Goal: Find specific page/section: Find specific page/section

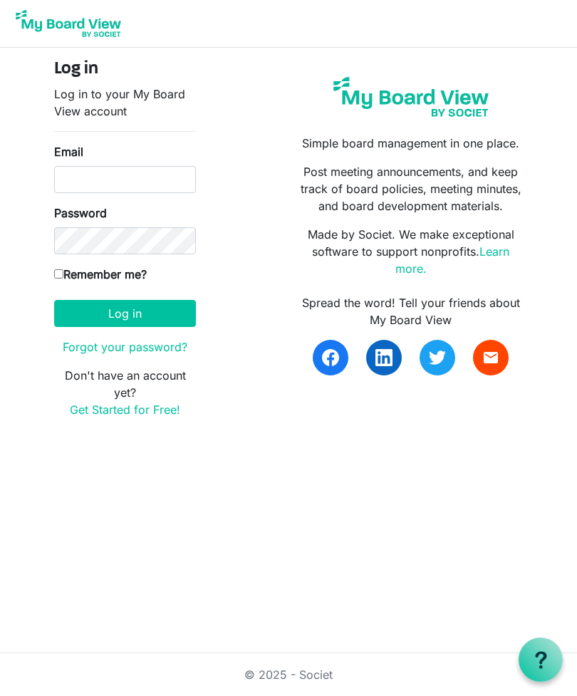
click at [135, 181] on input "Email" at bounding box center [125, 179] width 142 height 27
type input "sporath@rocklandida.com"
click at [125, 313] on button "Log in" at bounding box center [125, 313] width 142 height 27
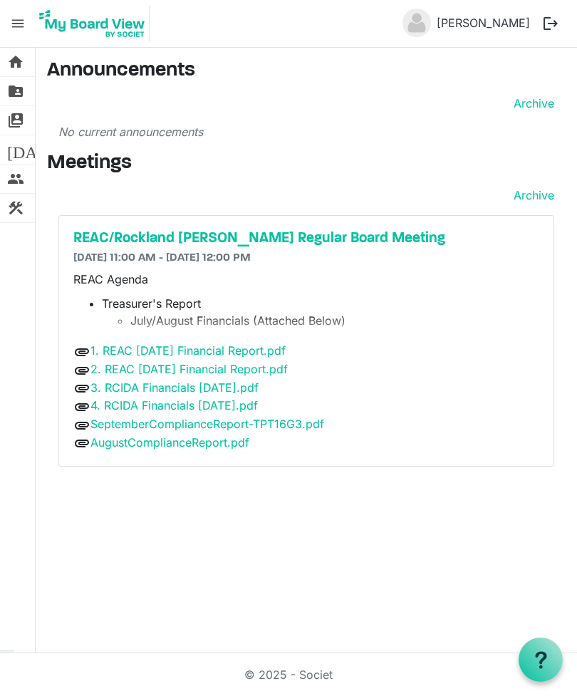
click at [249, 239] on h5 "REAC/Rockland IDA Regular Board Meeting" at bounding box center [306, 238] width 466 height 17
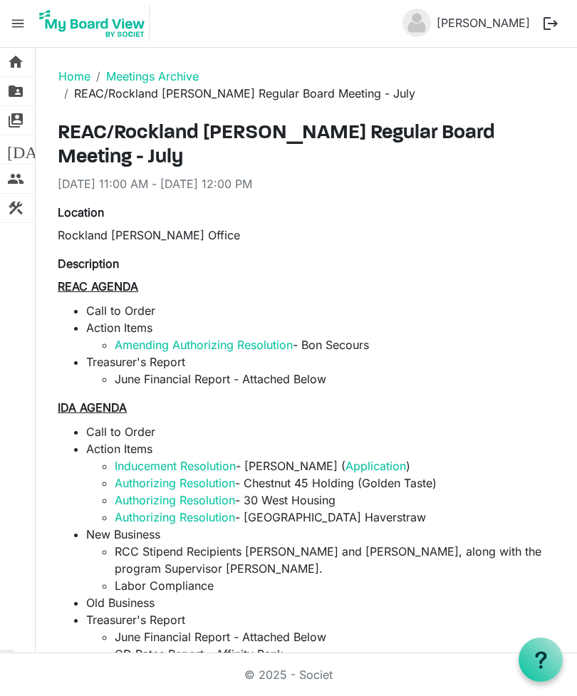
scroll to position [12, 0]
